Goal: Information Seeking & Learning: Understand process/instructions

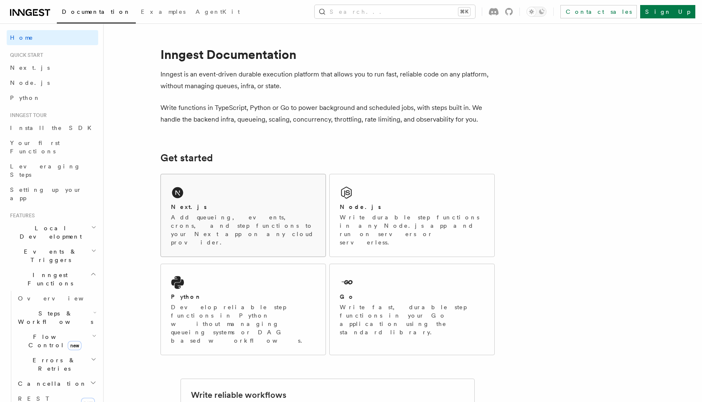
click at [283, 209] on div "Next.js" at bounding box center [243, 207] width 145 height 9
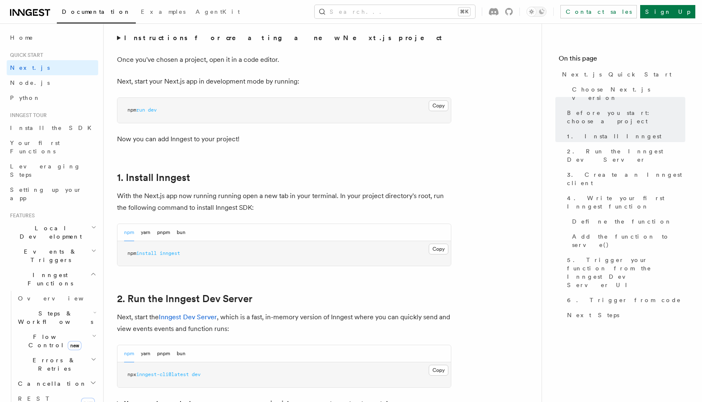
scroll to position [328, 0]
click at [439, 247] on button "Copy Copied" at bounding box center [439, 248] width 20 height 11
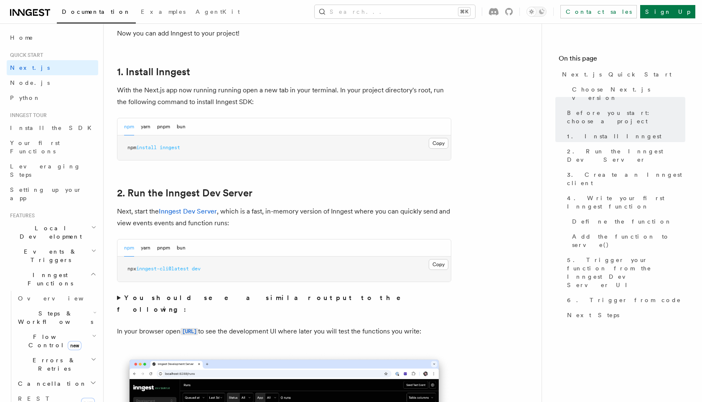
scroll to position [436, 0]
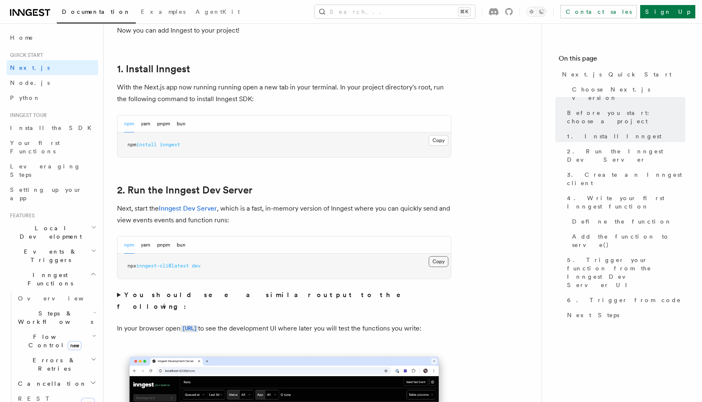
click at [438, 261] on button "Copy Copied" at bounding box center [439, 261] width 20 height 11
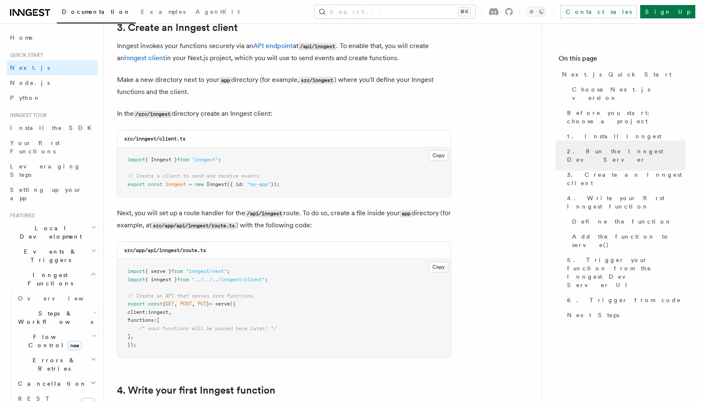
scroll to position [999, 0]
click at [436, 149] on pre "import { Inngest } from "inngest" ; // Create a client to send and receive even…" at bounding box center [283, 171] width 333 height 49
click at [437, 153] on button "Copy Copied" at bounding box center [439, 155] width 20 height 11
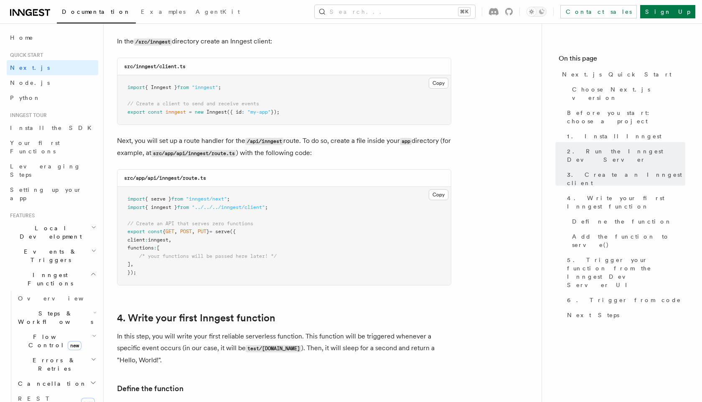
scroll to position [1081, 0]
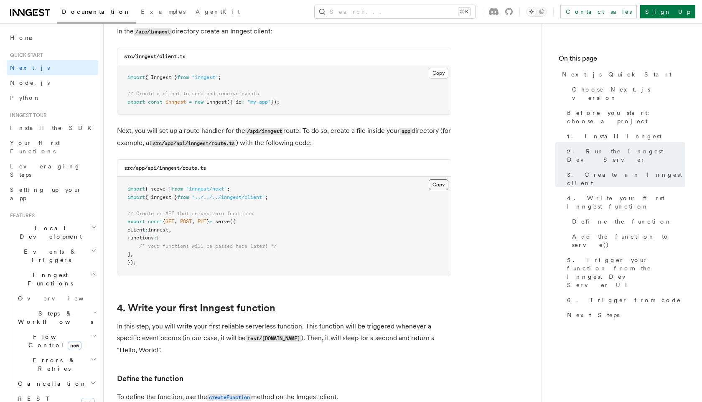
click at [437, 184] on button "Copy Copied" at bounding box center [439, 184] width 20 height 11
click at [437, 187] on button "Copy Copied" at bounding box center [439, 184] width 20 height 11
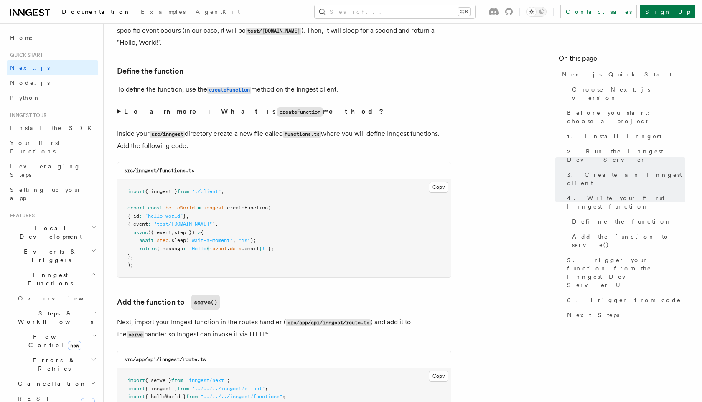
scroll to position [1389, 0]
drag, startPoint x: 197, startPoint y: 171, endPoint x: 160, endPoint y: 173, distance: 37.2
click at [160, 173] on div "src/inngest/functions.ts" at bounding box center [283, 169] width 333 height 17
copy code "functions.ts"
click at [438, 191] on button "Copy Copied" at bounding box center [439, 186] width 20 height 11
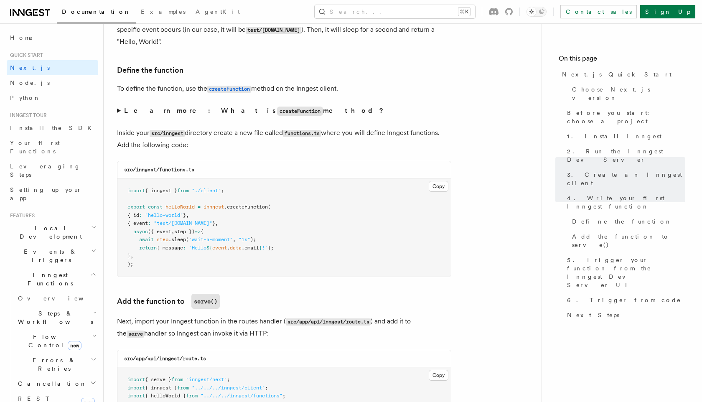
click at [416, 204] on pre "import { inngest } from "./client" ; export const helloWorld = inngest .createF…" at bounding box center [283, 227] width 333 height 98
click at [440, 190] on button "Copy Copied" at bounding box center [439, 186] width 20 height 11
